Goal: Find specific page/section: Find specific page/section

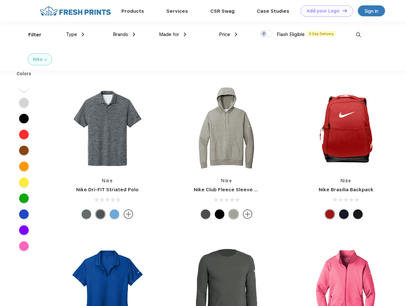
click at [324, 11] on link "Add your Logo Design Tool" at bounding box center [326, 10] width 53 height 11
click at [0, 0] on div "Design Tool" at bounding box center [0, 0] width 0 height 0
click at [342, 11] on link "Add your Logo Design Tool" at bounding box center [326, 10] width 53 height 11
click at [31, 35] on div "Filter" at bounding box center [34, 34] width 13 height 7
click at [75, 34] on span "Type" at bounding box center [71, 35] width 11 height 6
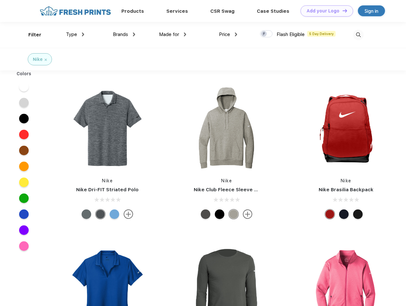
click at [124, 34] on span "Brands" at bounding box center [120, 35] width 15 height 6
click at [173, 34] on span "Made for" at bounding box center [169, 35] width 20 height 6
click at [228, 34] on span "Price" at bounding box center [224, 35] width 11 height 6
click at [266, 34] on div at bounding box center [266, 33] width 12 height 7
click at [264, 34] on input "checkbox" at bounding box center [262, 32] width 4 height 4
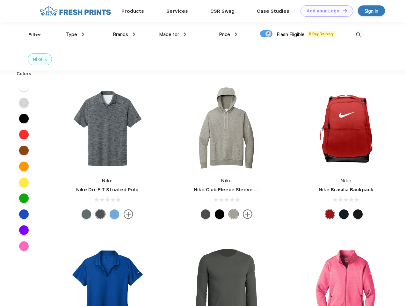
click at [358, 35] on img at bounding box center [358, 35] width 11 height 11
